Goal: Information Seeking & Learning: Learn about a topic

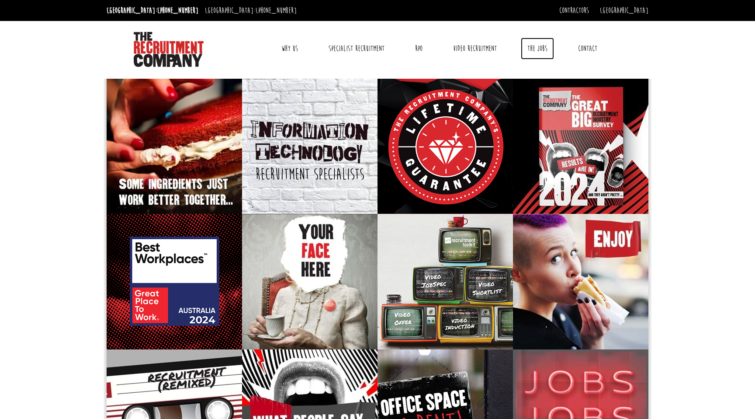
click at [527, 47] on link "The Jobs" at bounding box center [537, 49] width 33 height 22
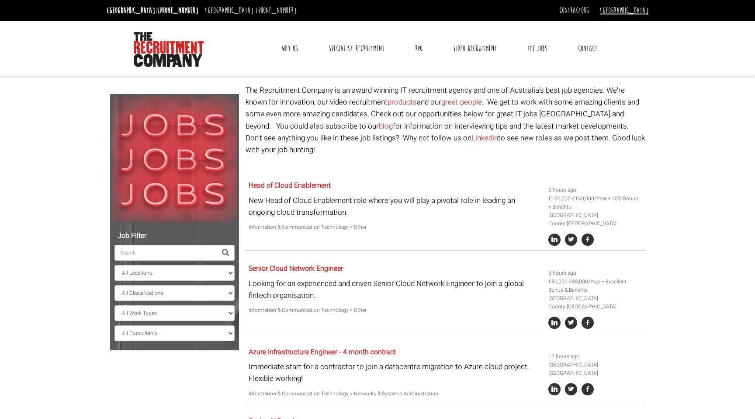
click at [644, 10] on link "[GEOGRAPHIC_DATA]" at bounding box center [624, 11] width 49 height 10
click at [635, 24] on link "[GEOGRAPHIC_DATA]" at bounding box center [620, 25] width 58 height 13
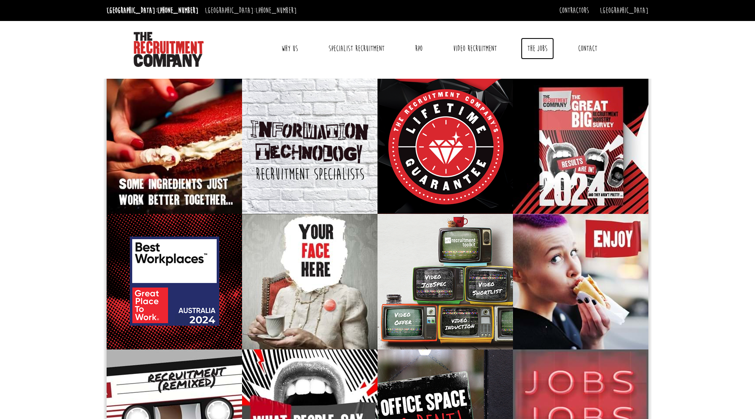
click at [532, 46] on link "The Jobs" at bounding box center [537, 49] width 33 height 22
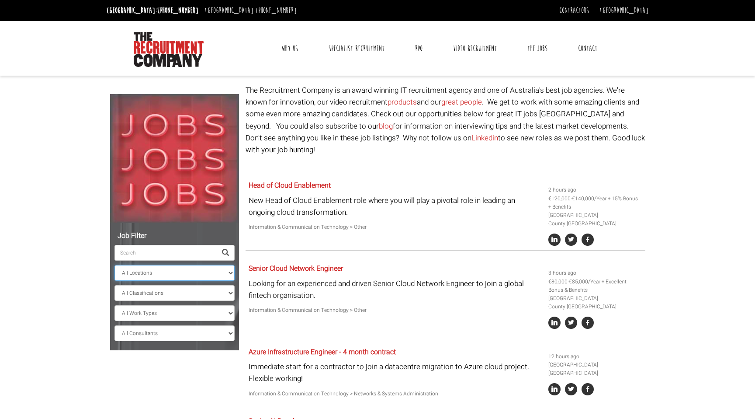
click at [154, 277] on select "All Locations Sydney Melbourne Ireland Sydney CBD Parramatta Circular Quay Nort…" at bounding box center [175, 273] width 120 height 16
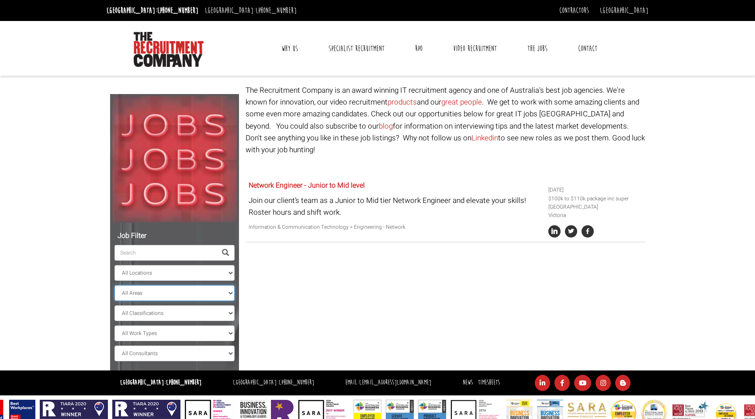
click at [146, 291] on select "All Areas Victoria" at bounding box center [175, 293] width 120 height 16
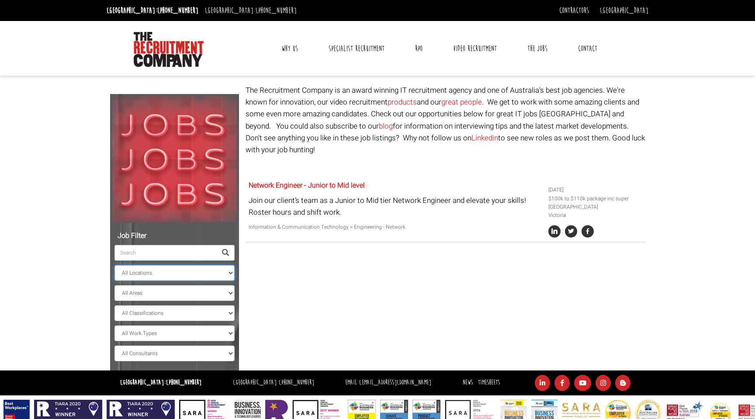
click at [143, 274] on select "All Locations Sydney Melbourne Ireland Sydney CBD Parramatta Circular Quay Nort…" at bounding box center [175, 273] width 120 height 16
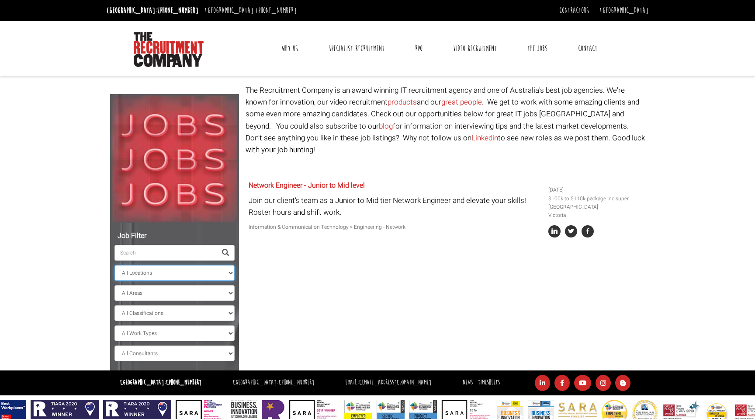
select select "[GEOGRAPHIC_DATA]"
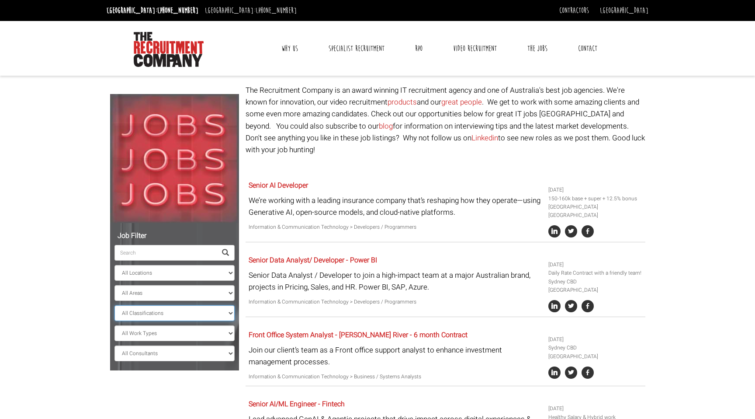
click at [145, 313] on select "All Classifications Banking & Financial Services Information & Communication Te…" at bounding box center [175, 313] width 120 height 16
select select "Information & Communication Technology"
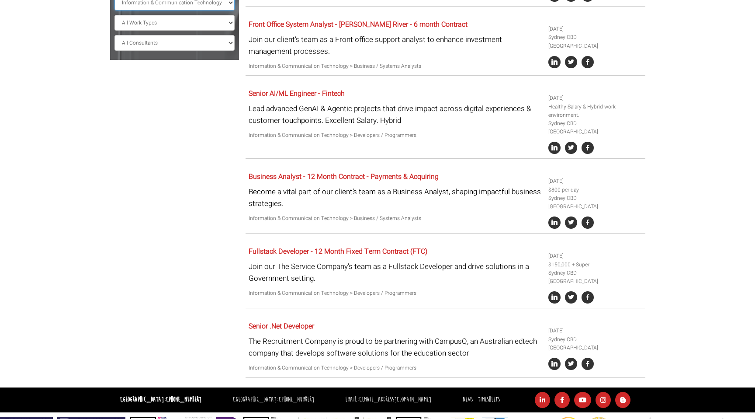
scroll to position [311, 0]
